Goal: Transaction & Acquisition: Obtain resource

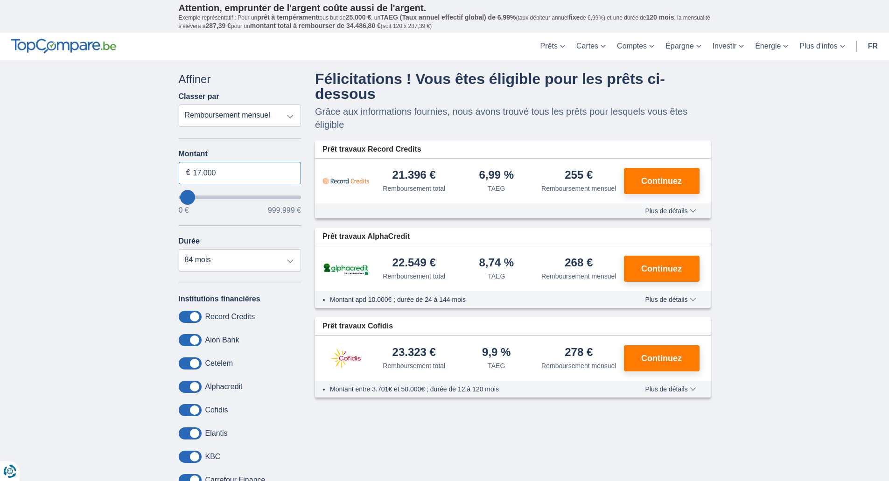
click at [199, 171] on input "17.000" at bounding box center [240, 173] width 123 height 22
type input "12.000"
type input "12000"
select select "60"
click at [199, 171] on input "12.000" at bounding box center [240, 173] width 123 height 22
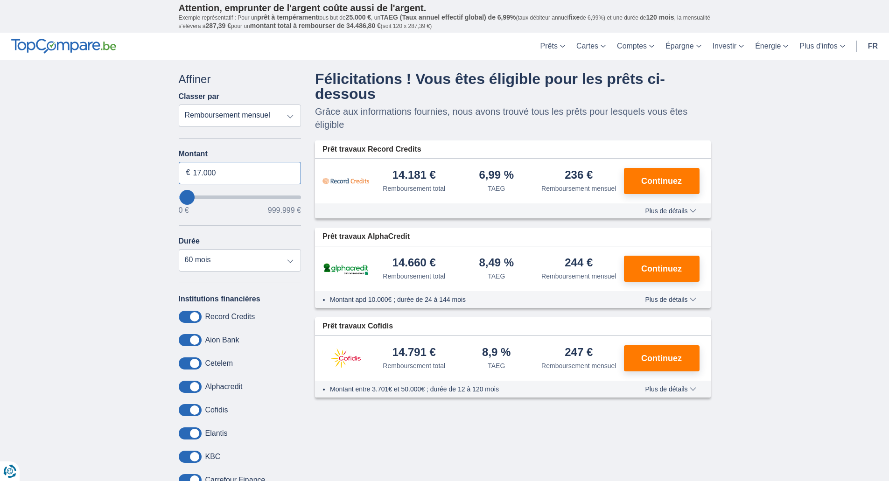
type input "17.000"
type input "17000"
select select "84"
click at [138, 221] on div "× widget.non-eligible-application.title widget.non-eligible-application.text no…" at bounding box center [444, 351] width 889 height 583
click at [119, 226] on div "× widget.non-eligible-application.title widget.non-eligible-application.text no…" at bounding box center [444, 351] width 889 height 583
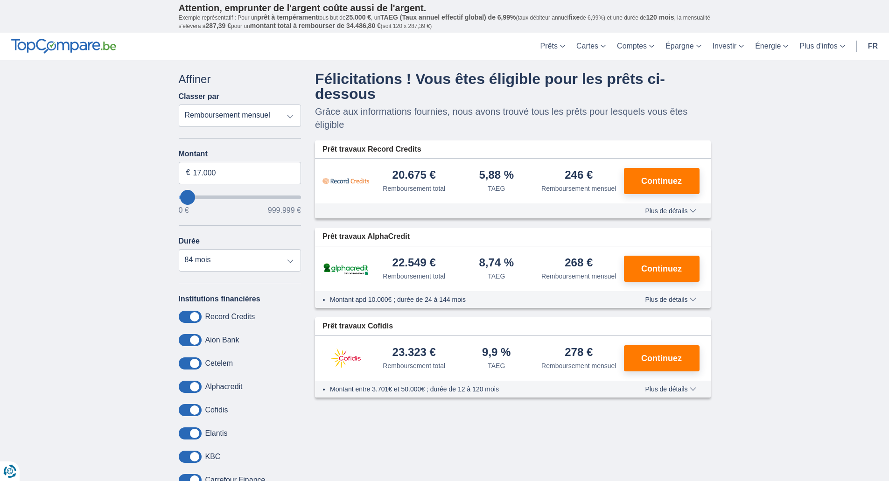
click at [413, 451] on div "Annuler Filtres Affiner Classer par Remboursement total TAEG Remboursement mens…" at bounding box center [445, 345] width 546 height 549
